Goal: Find specific page/section: Find specific page/section

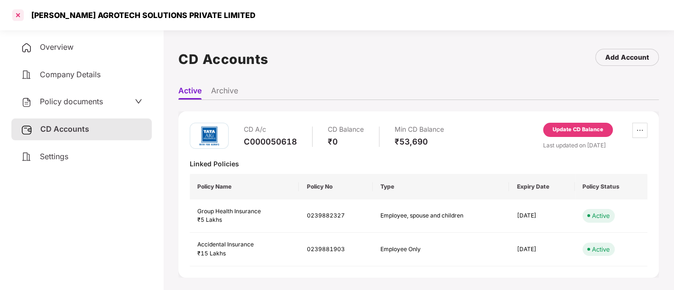
click at [18, 15] on div at bounding box center [17, 15] width 15 height 15
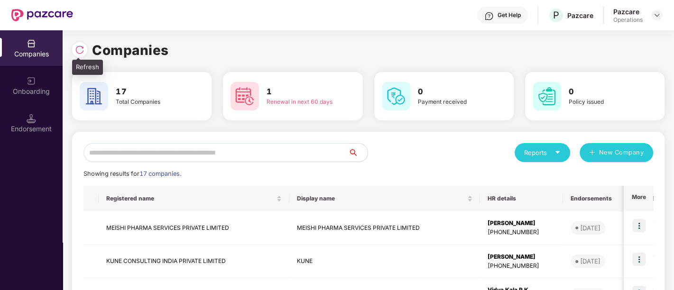
click at [78, 56] on div at bounding box center [79, 49] width 15 height 15
click at [83, 50] on img at bounding box center [79, 49] width 9 height 9
click at [82, 53] on img at bounding box center [79, 49] width 9 height 9
click at [73, 51] on div at bounding box center [79, 49] width 15 height 15
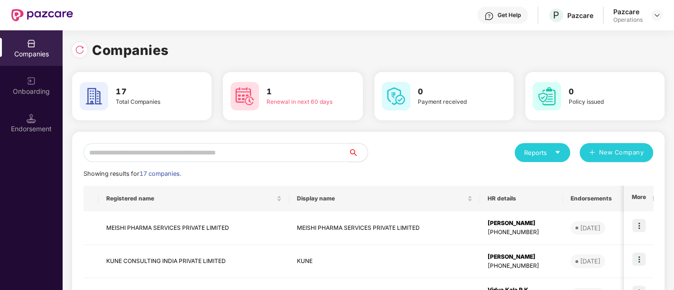
click at [79, 47] on img at bounding box center [79, 49] width 9 height 9
click at [39, 124] on div "Endorsement" at bounding box center [31, 128] width 63 height 9
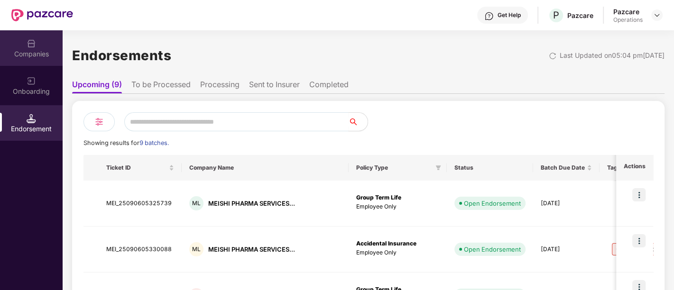
click at [28, 55] on div "Companies" at bounding box center [31, 53] width 63 height 9
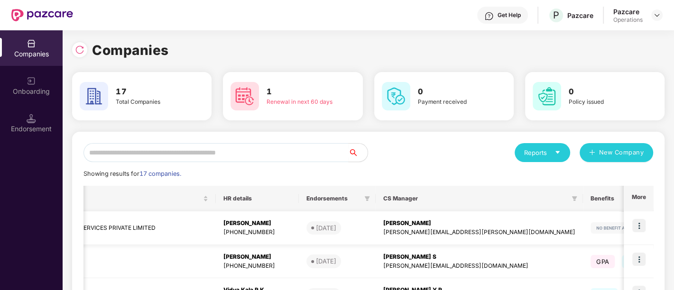
scroll to position [0, 383]
